Goal: Find specific page/section: Find specific page/section

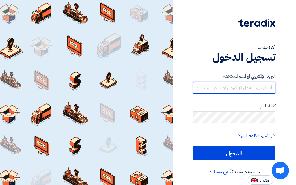
click at [261, 90] on input "text" at bounding box center [234, 88] width 82 height 12
paste input "[EMAIL_ADDRESS][DOMAIN_NAME]"
type input "[EMAIL_ADDRESS][DOMAIN_NAME]"
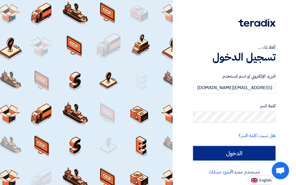
click at [242, 152] on input "الدخول" at bounding box center [234, 153] width 82 height 14
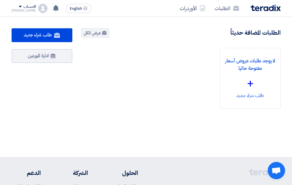
click at [203, 107] on div "لا يوجد طلبات عروض أسعار مفتوحة حاليا + طلب شراء جديد" at bounding box center [181, 83] width 208 height 70
click at [220, 8] on link "الطلبات" at bounding box center [227, 8] width 34 height 14
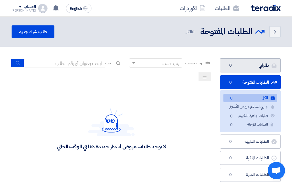
click at [243, 64] on link "طلباتي طلباتي 0" at bounding box center [250, 65] width 61 height 14
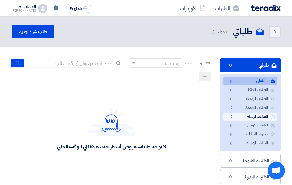
click at [251, 115] on link "الطلبات المرسلة الطلبات المرسلة 2" at bounding box center [250, 117] width 54 height 8
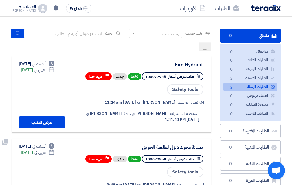
scroll to position [29, 0]
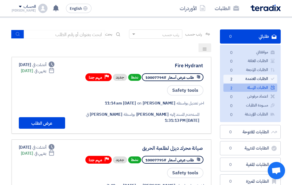
click at [253, 79] on link "الطلبات المعتمدة الطلبات المعتمدة 2" at bounding box center [250, 79] width 54 height 8
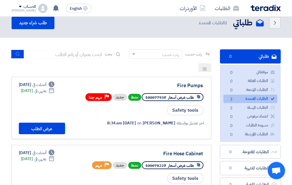
scroll to position [0, 0]
